Goal: Task Accomplishment & Management: Complete application form

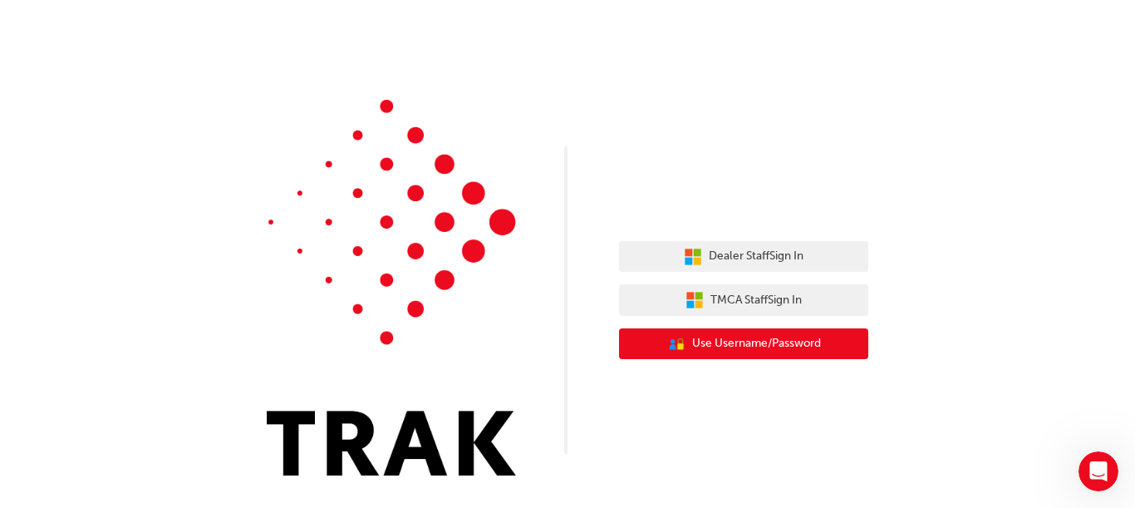
click at [824, 350] on button "User Authentication Icon - Blue Person, Gold Lock Use Username/Password" at bounding box center [743, 344] width 249 height 32
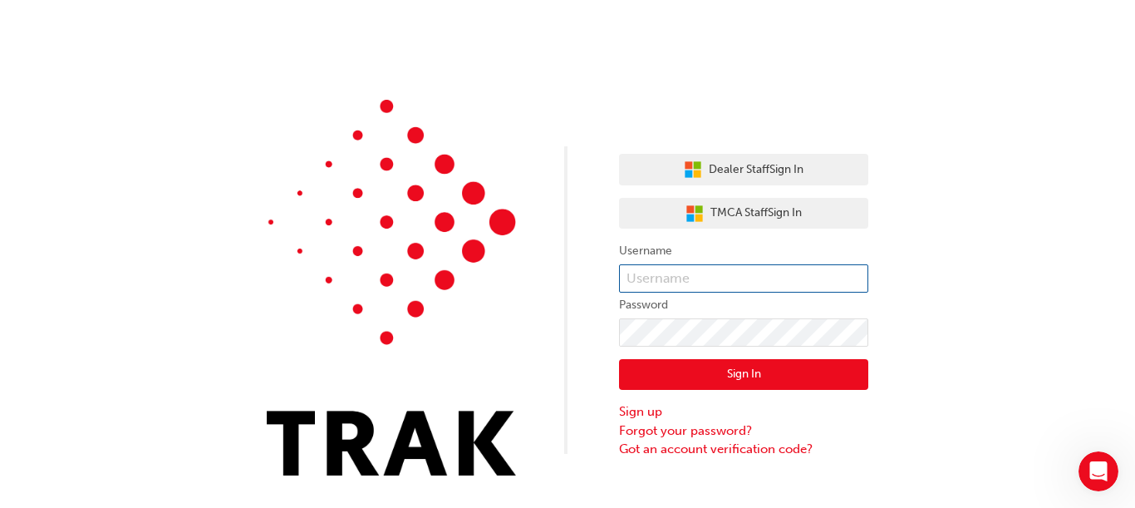
click at [759, 281] on input "text" at bounding box center [743, 278] width 249 height 28
click at [755, 275] on input "00660796q" at bounding box center [743, 278] width 249 height 28
type input "0"
click at [755, 275] on input "BerwickToyota123" at bounding box center [743, 278] width 249 height 28
type input "B"
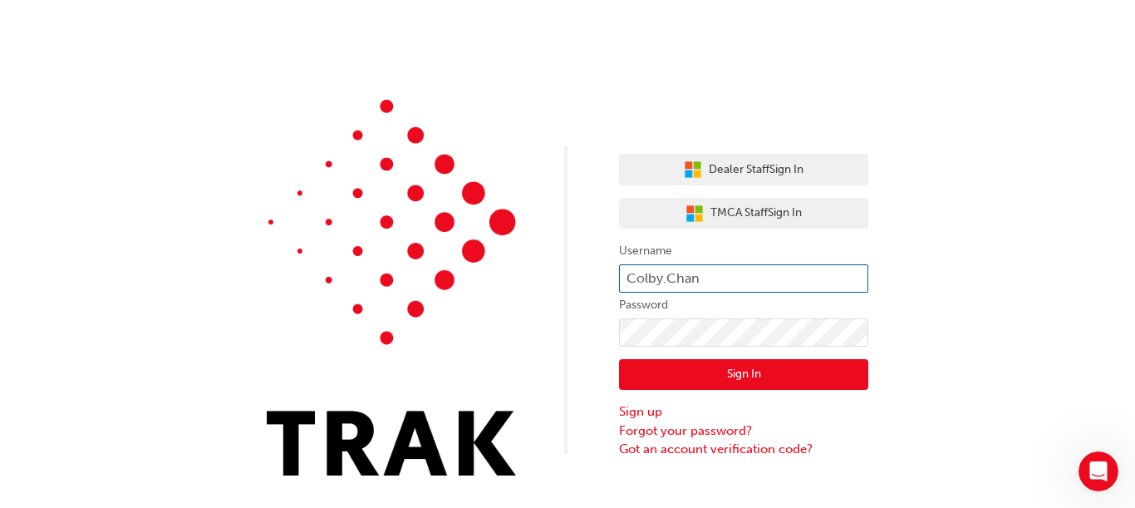
type input "Colby.Chan"
click button "Sign In" at bounding box center [743, 375] width 249 height 32
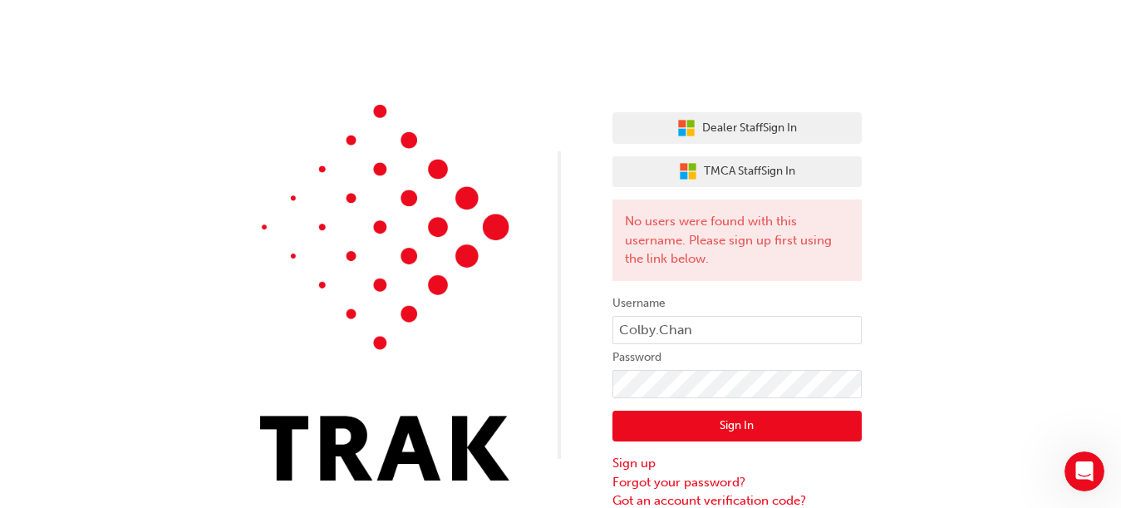
click at [1079, 381] on div "Dealer Staff Sign In TMCA Staff Sign In No users were found with this username.…" at bounding box center [560, 255] width 1121 height 510
click button "Sign In" at bounding box center [736, 427] width 249 height 32
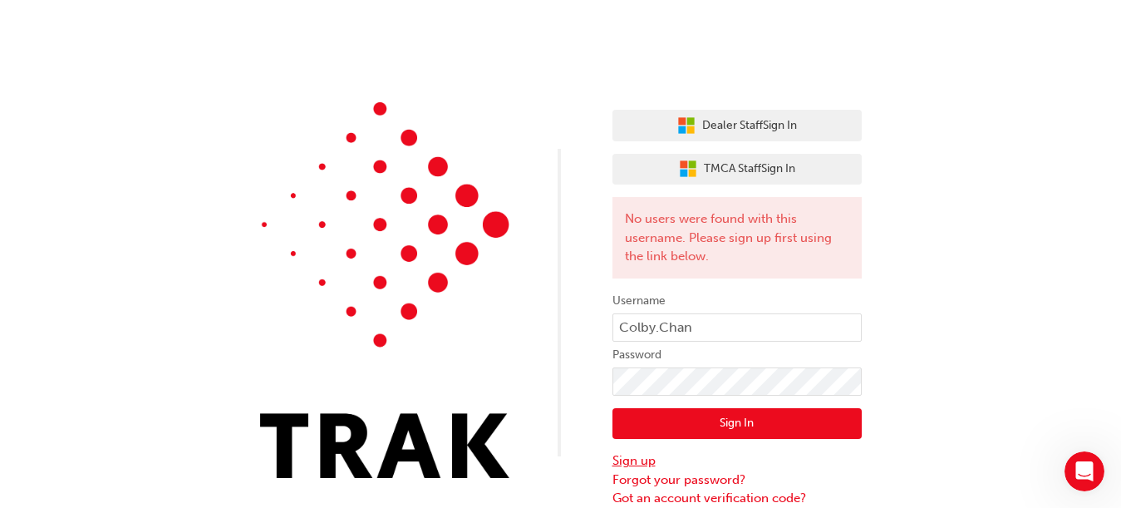
click at [649, 459] on link "Sign up" at bounding box center [736, 460] width 249 height 19
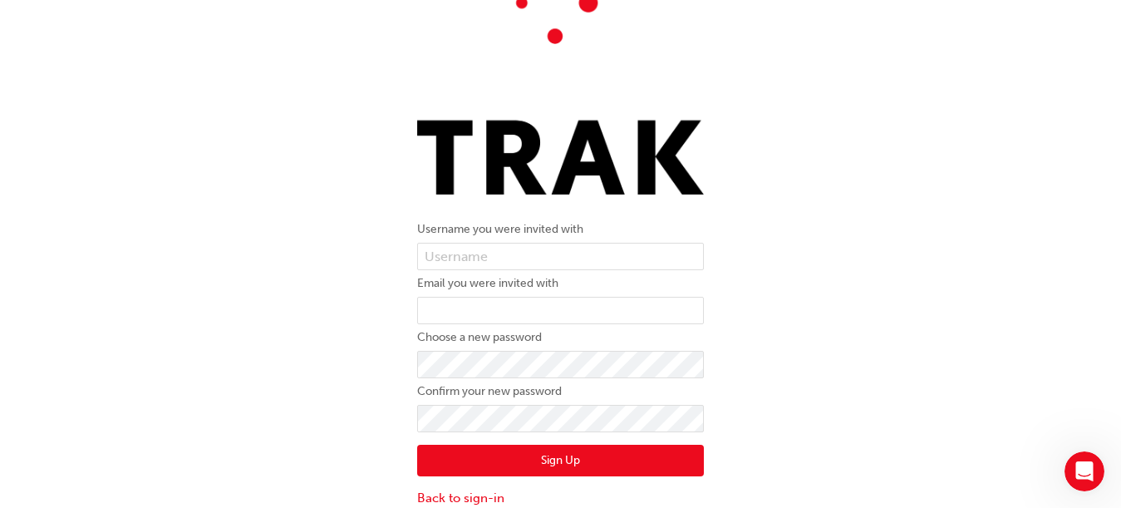
scroll to position [299, 0]
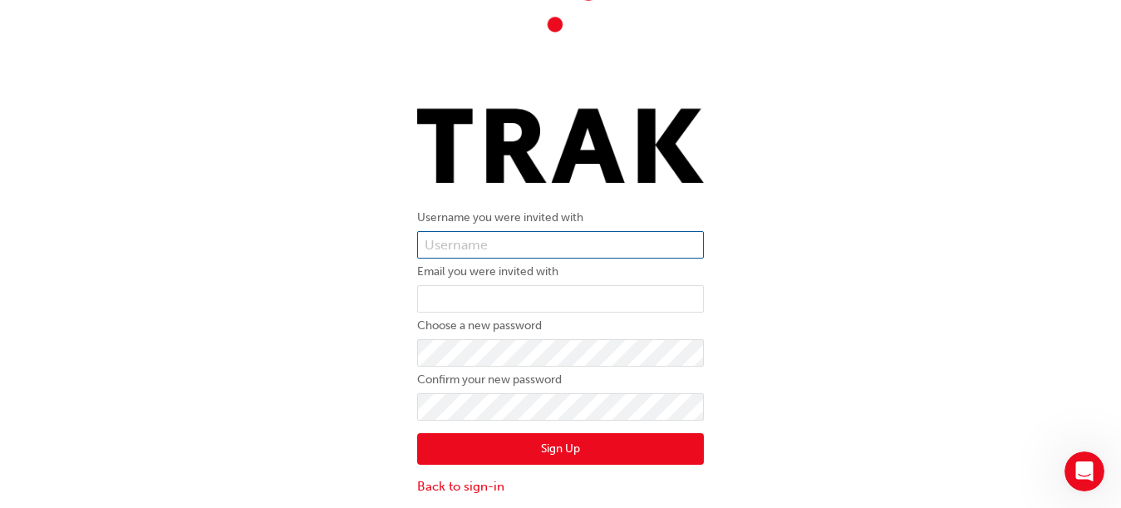
click at [546, 246] on input "text" at bounding box center [560, 245] width 287 height 28
type input "Colby.Chan"
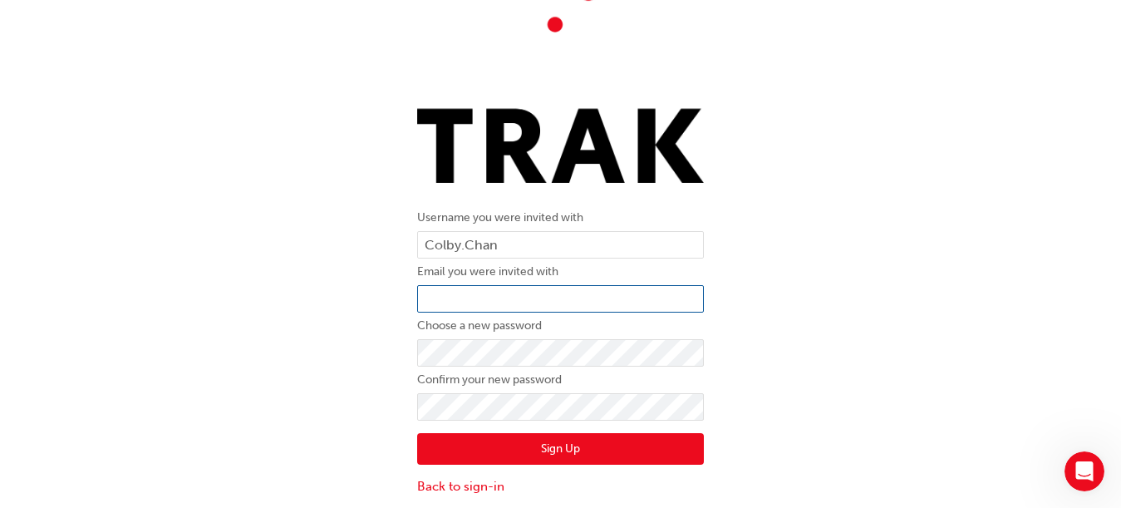
click at [519, 298] on input "email" at bounding box center [560, 299] width 287 height 28
click at [481, 300] on input "email" at bounding box center [560, 299] width 287 height 28
click at [525, 294] on input "colby.chan@" at bounding box center [560, 299] width 287 height 28
type input "[EMAIL_ADDRESS][DOMAIN_NAME]"
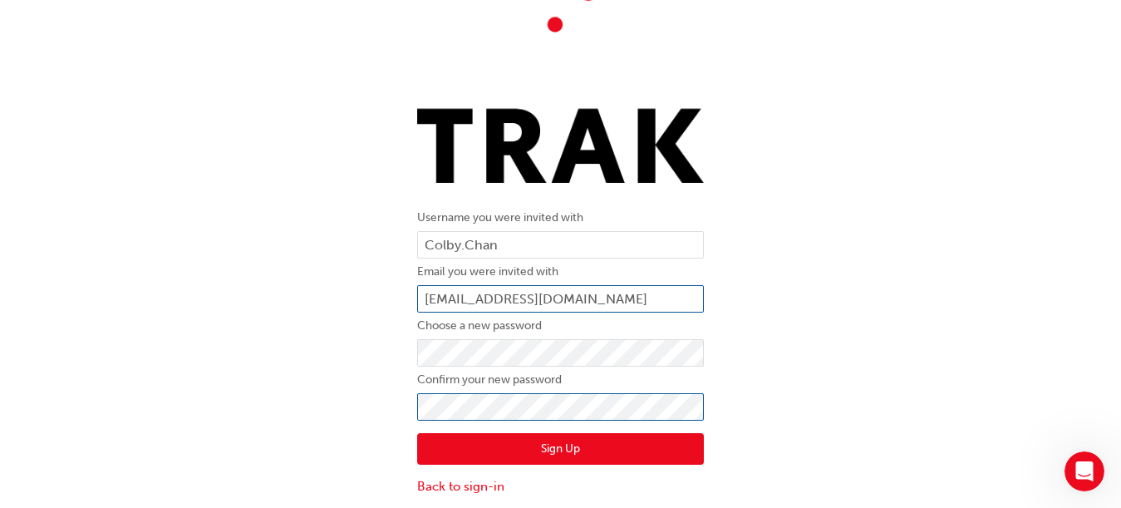
click button "Sign Up" at bounding box center [560, 449] width 287 height 32
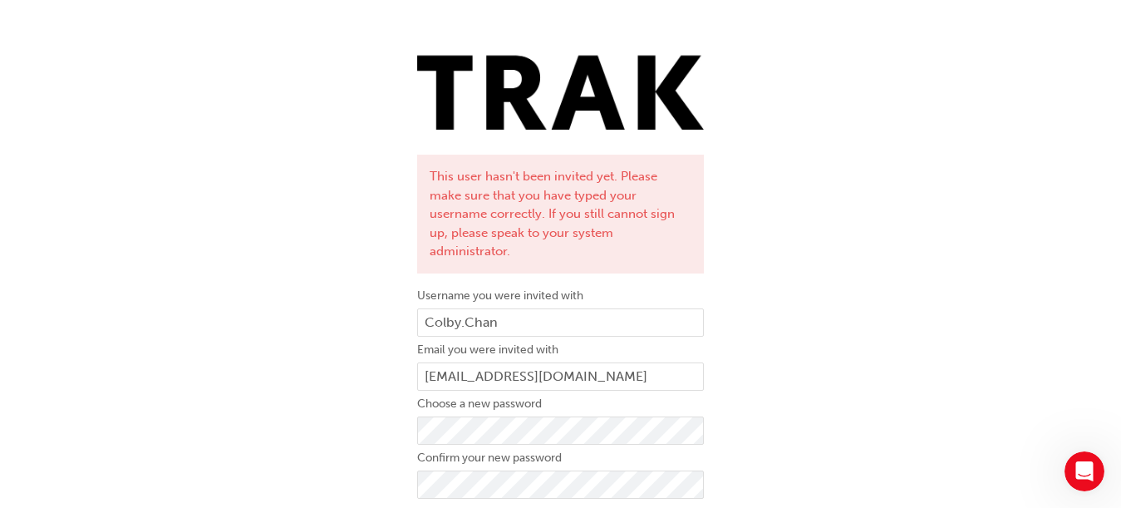
scroll to position [411, 0]
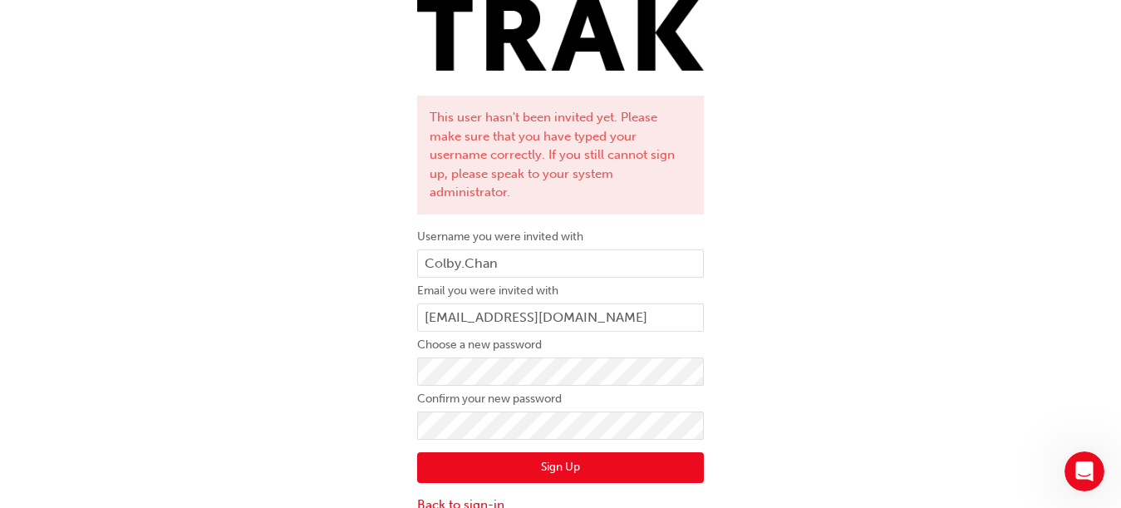
click at [624, 452] on button "Sign Up" at bounding box center [560, 468] width 287 height 32
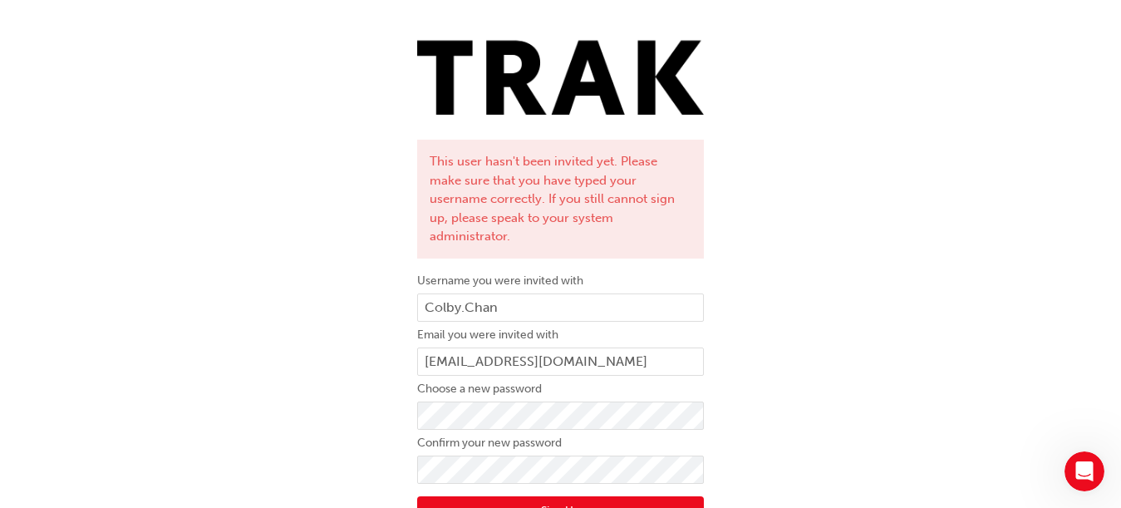
scroll to position [366, 0]
